Goal: Navigation & Orientation: Go to known website

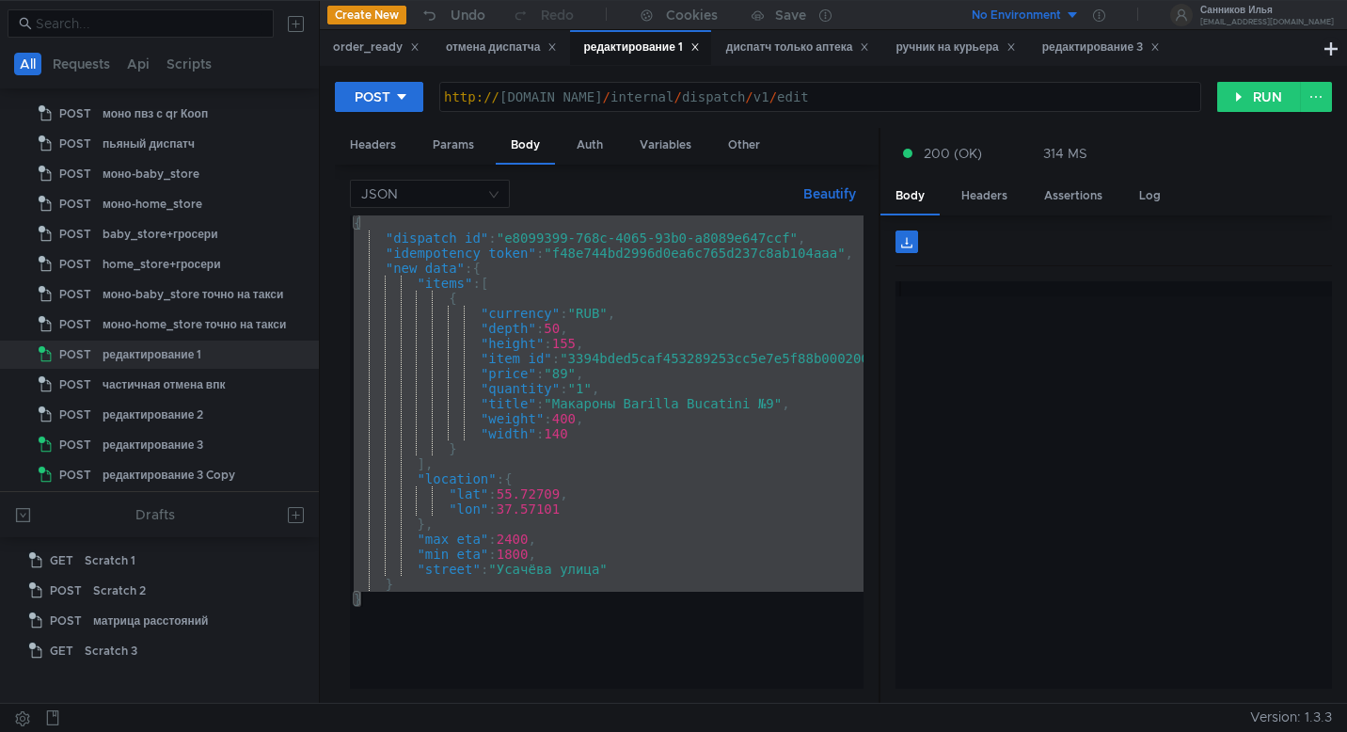
scroll to position [0, 2]
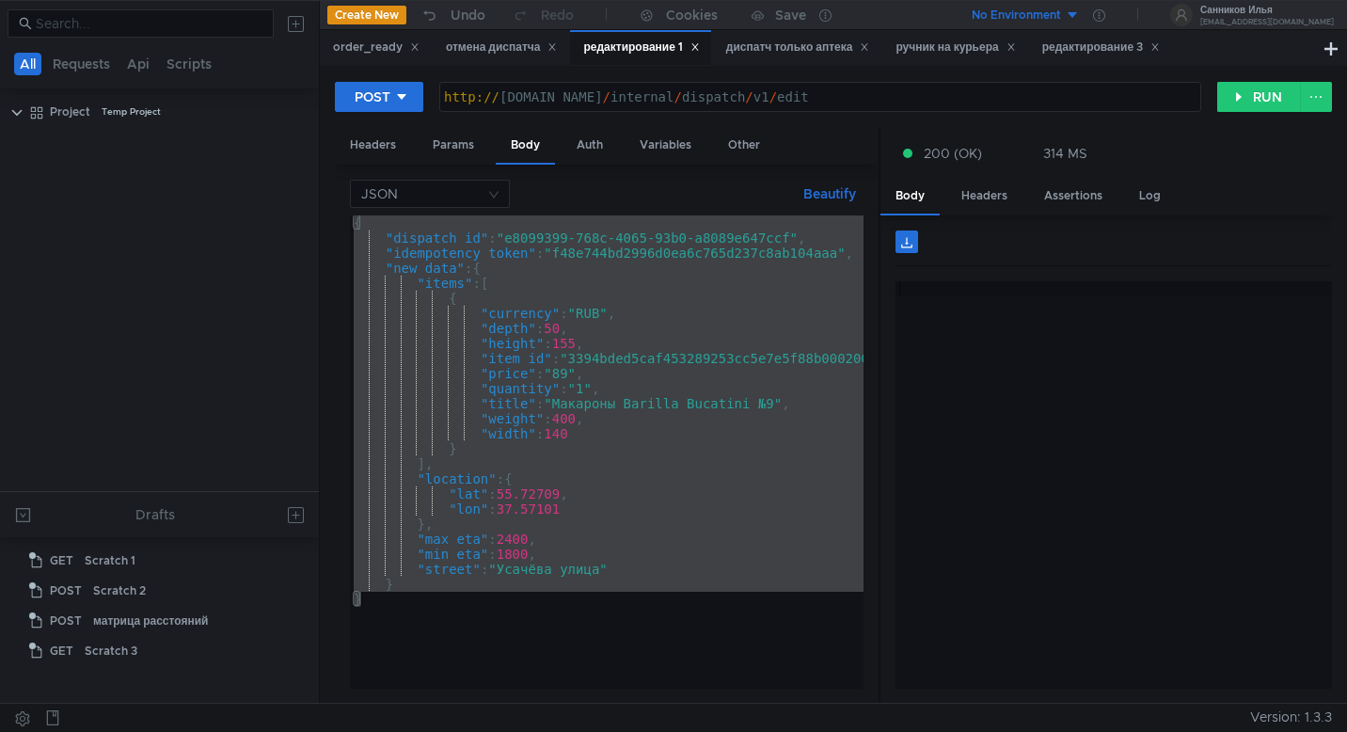
scroll to position [0, 2]
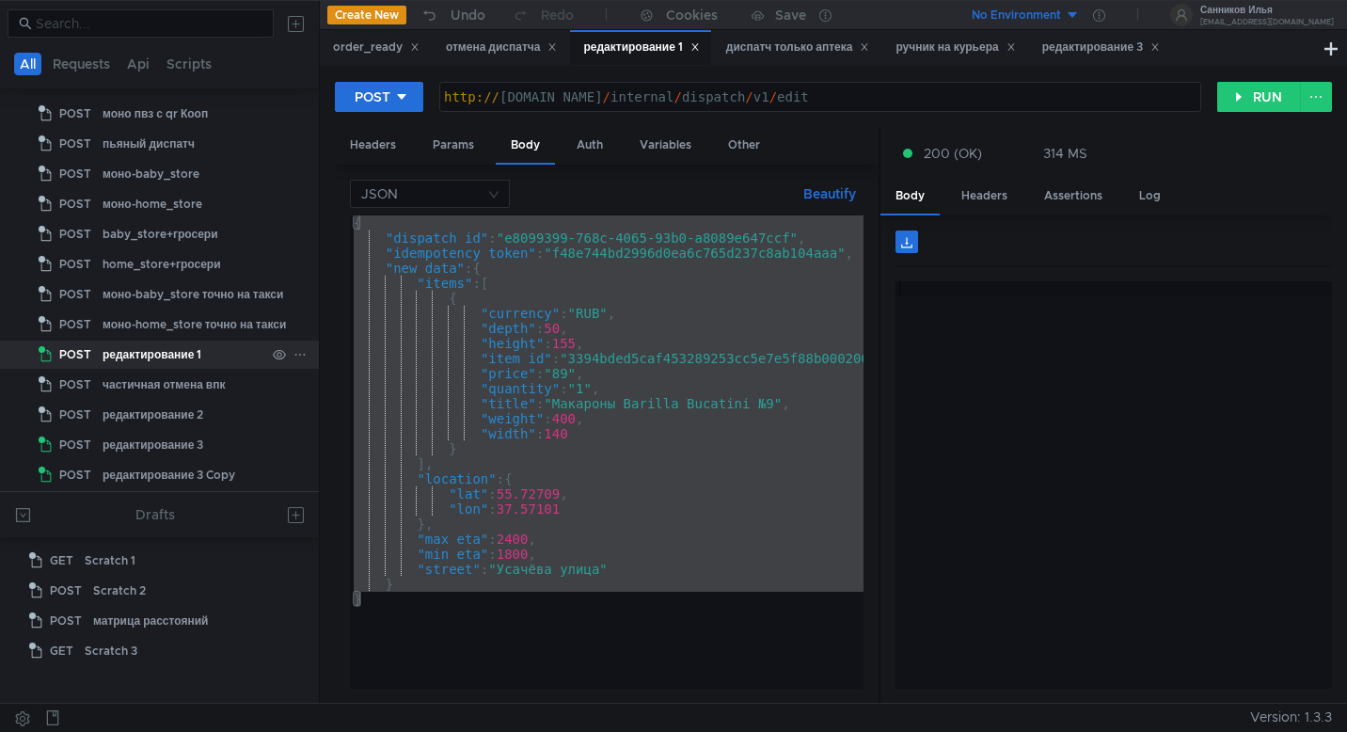
scroll to position [2171, 0]
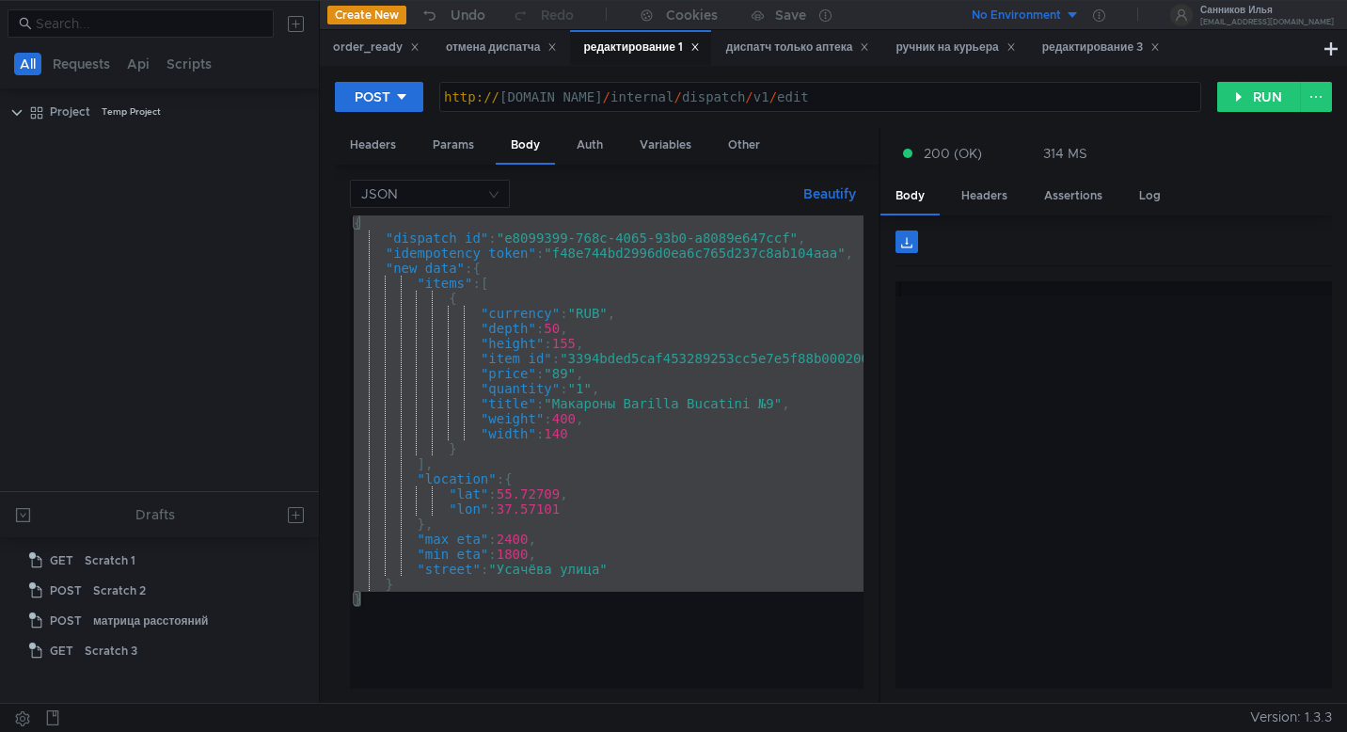
scroll to position [0, 2]
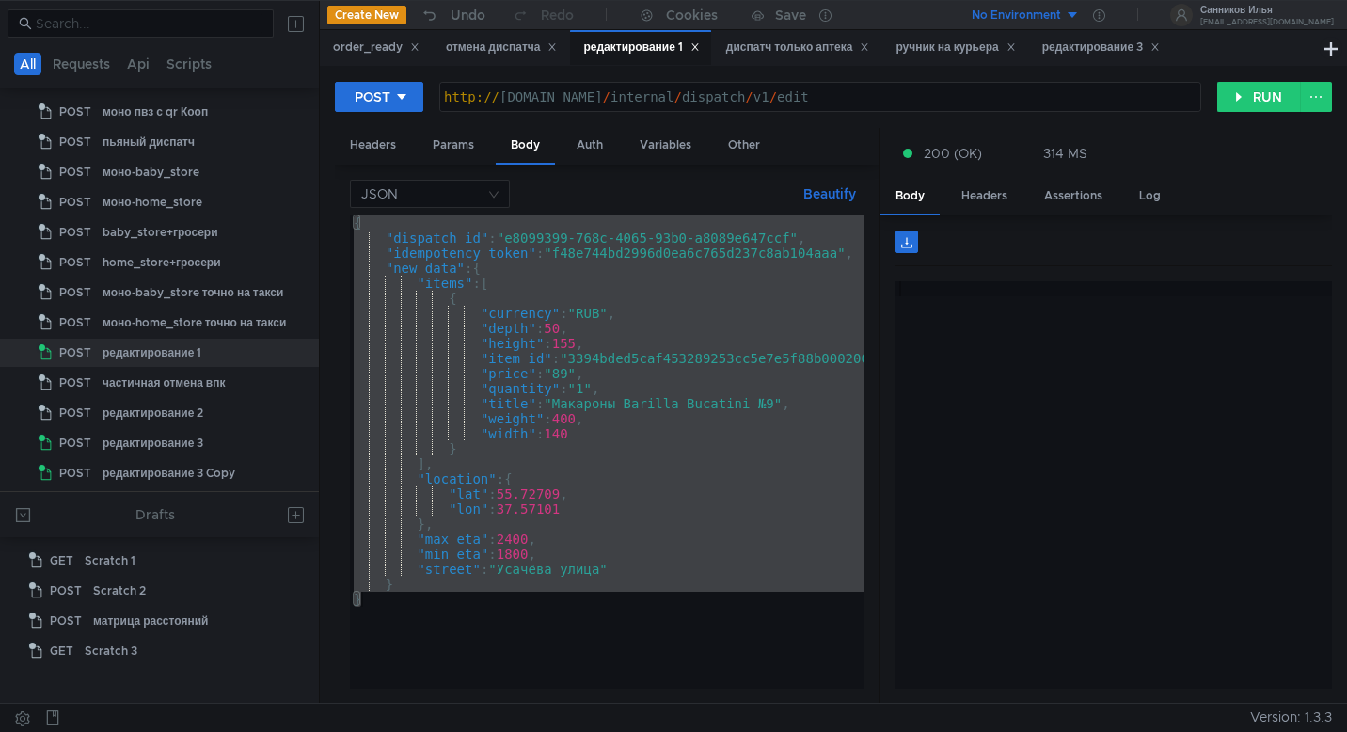
scroll to position [0, 2]
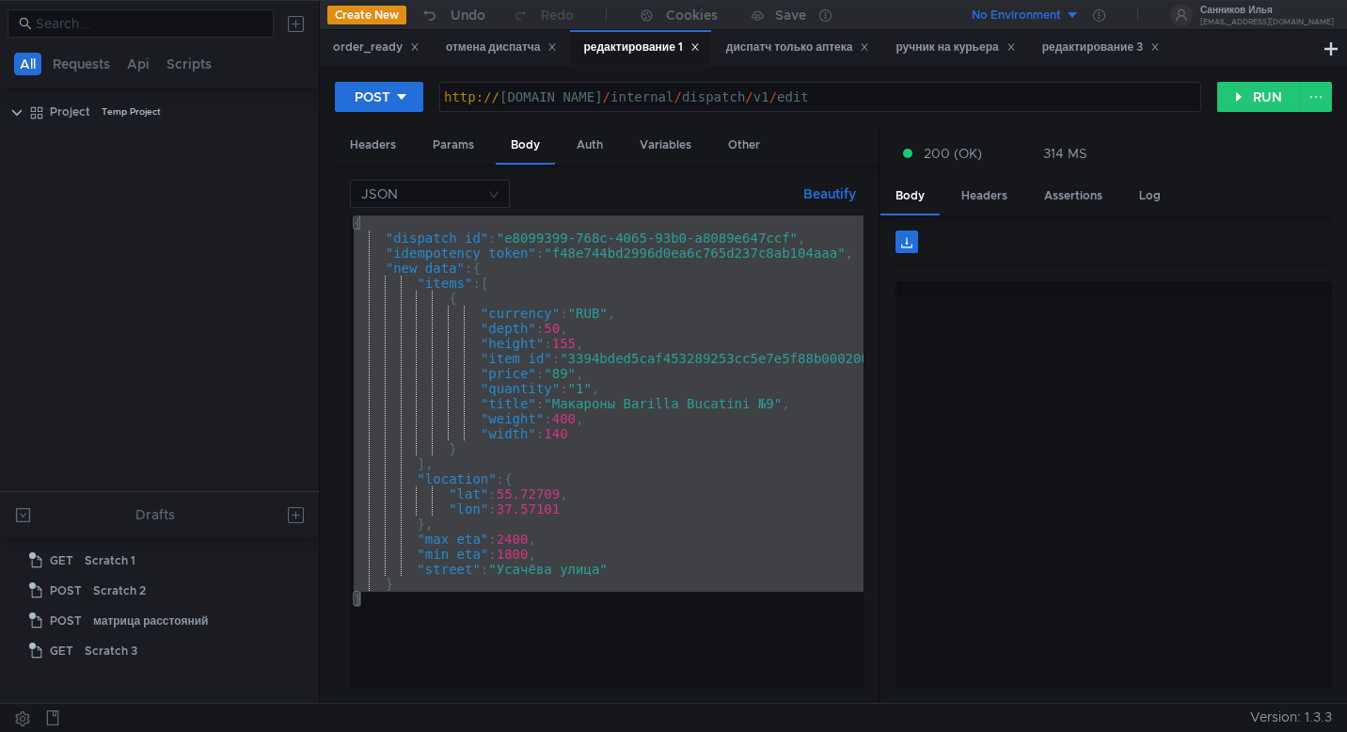
scroll to position [0, 2]
